Goal: Task Accomplishment & Management: Complete application form

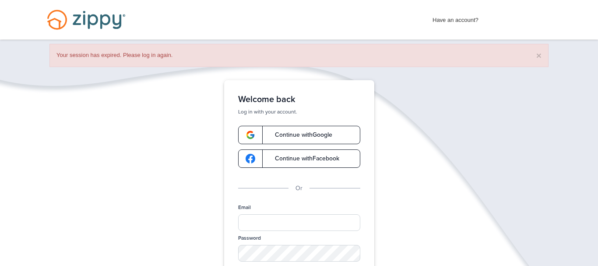
click at [326, 231] on div "Email" at bounding box center [299, 218] width 122 height 31
click at [326, 227] on input "Email" at bounding box center [299, 222] width 122 height 17
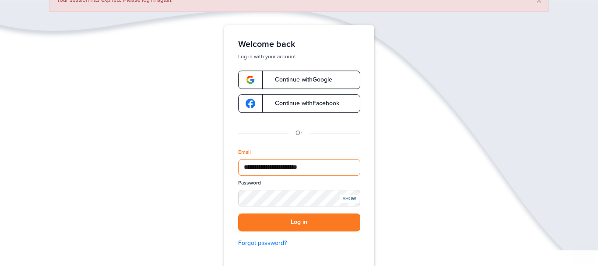
scroll to position [77, 0]
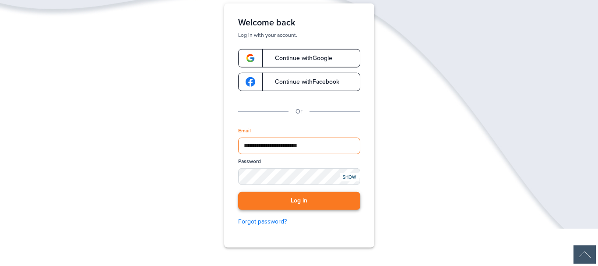
type input "**********"
click at [317, 203] on button "Log in" at bounding box center [299, 201] width 122 height 18
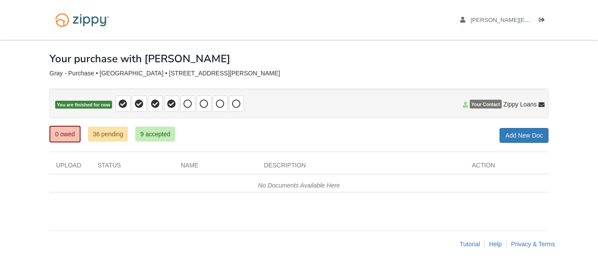
click at [234, 45] on div "Your purchase with [PERSON_NAME]" at bounding box center [298, 52] width 499 height 24
